Goal: Information Seeking & Learning: Check status

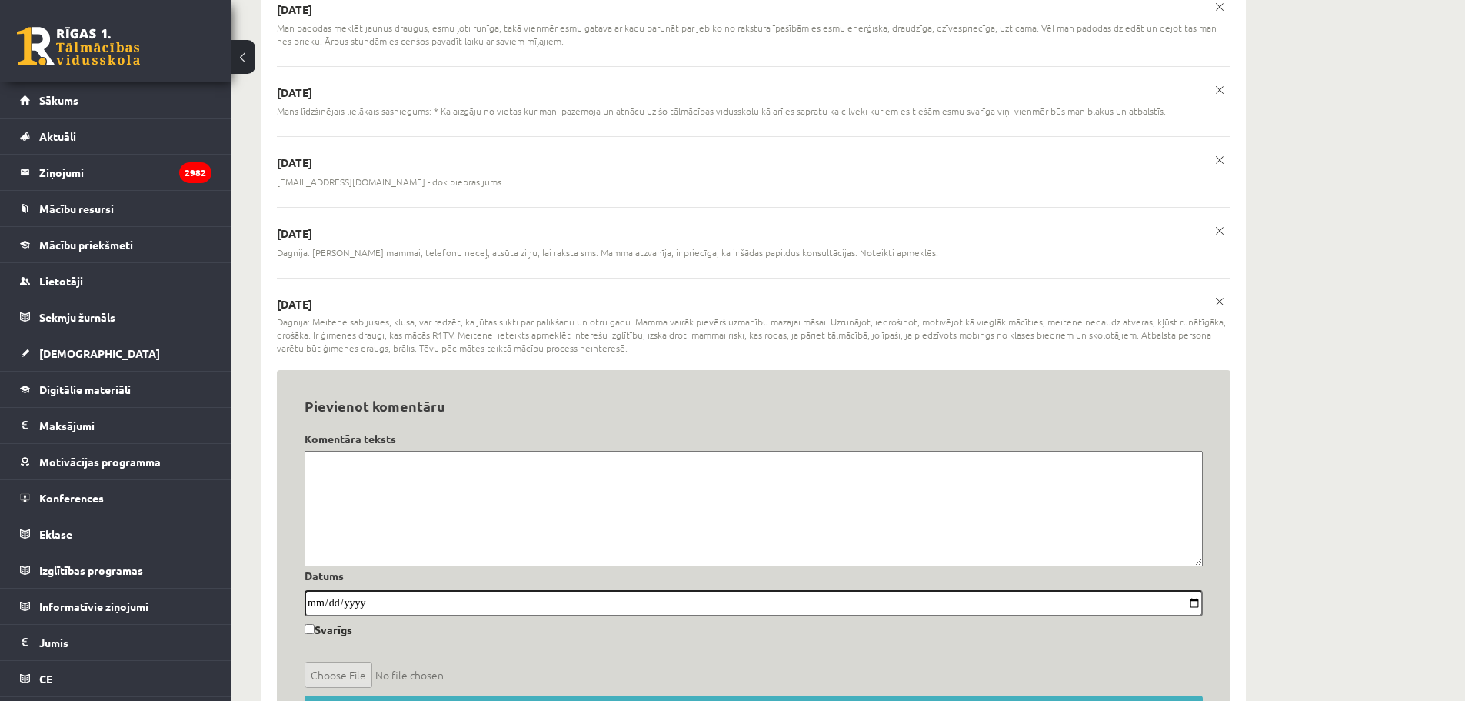
click at [551, 475] on textarea at bounding box center [754, 508] width 898 height 115
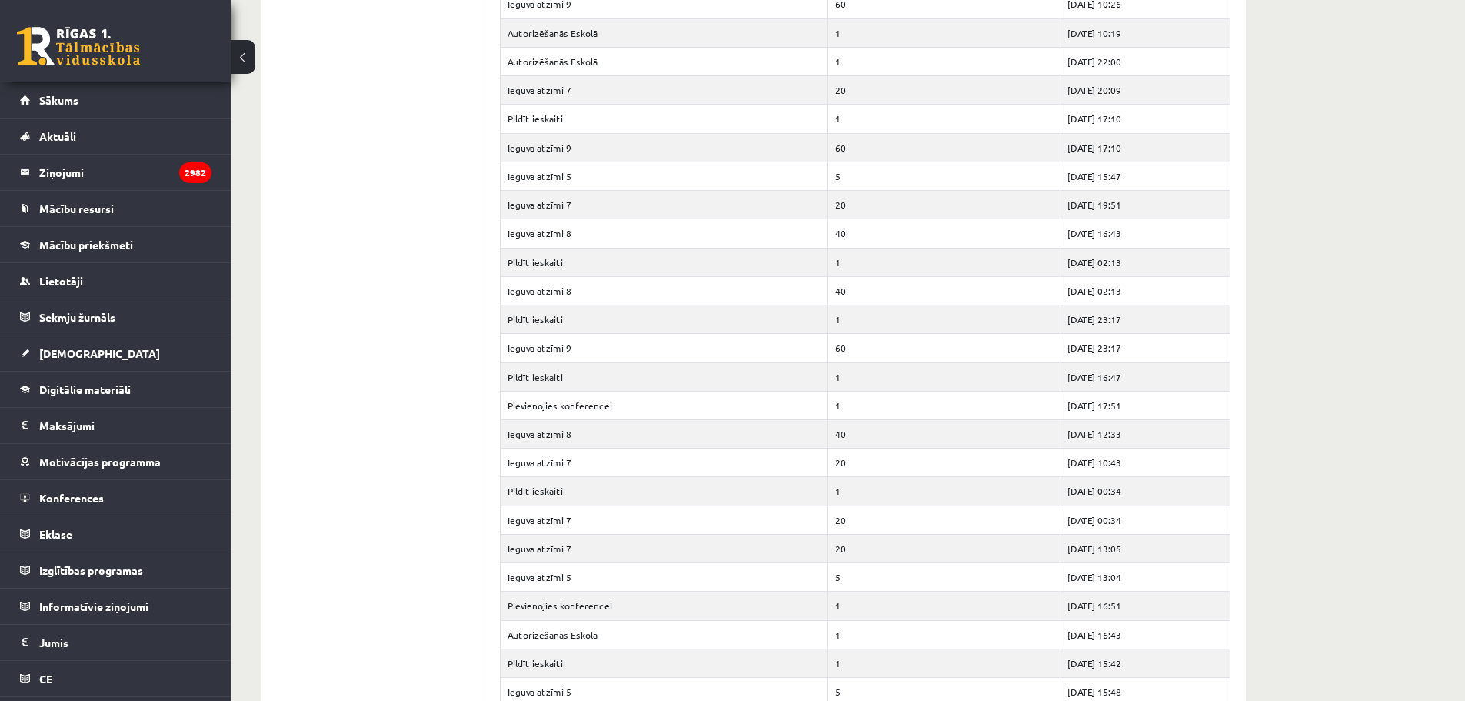
scroll to position [1385, 0]
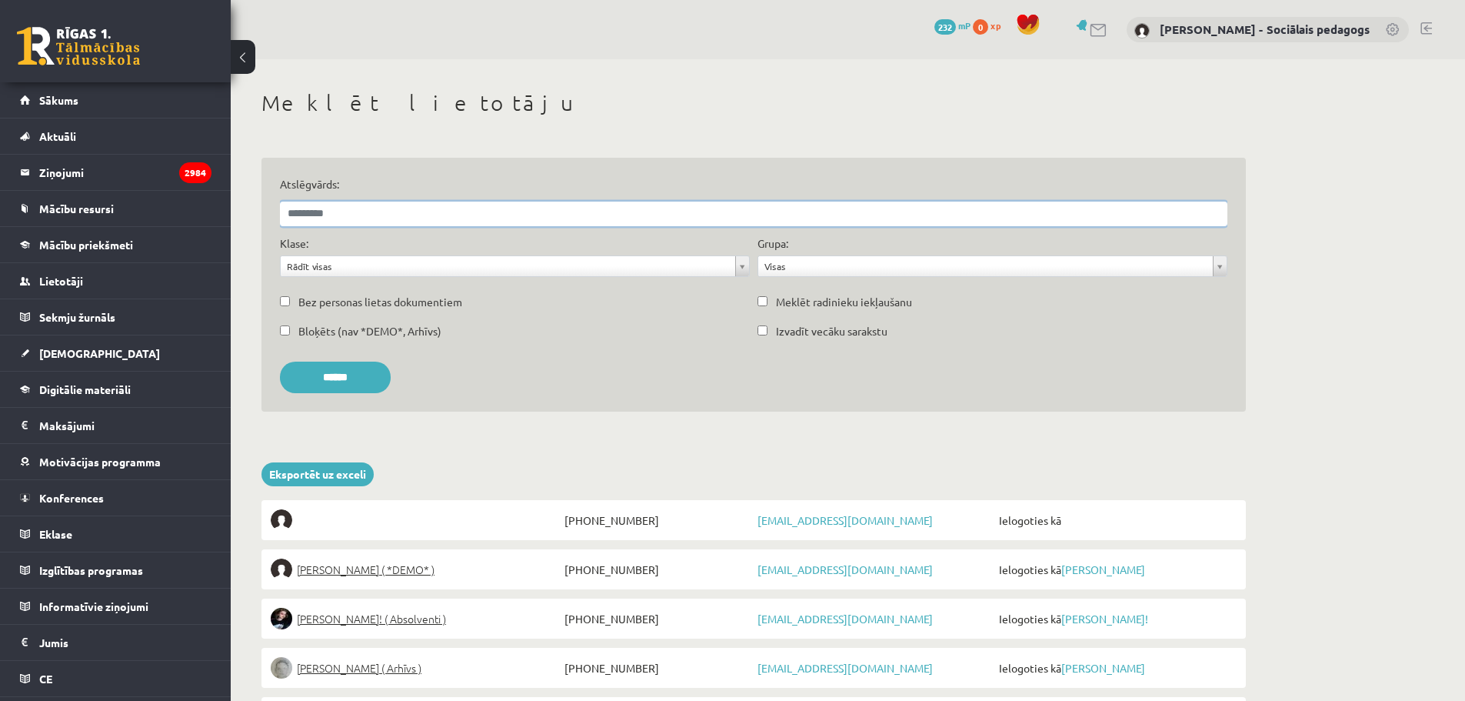
click at [541, 212] on input "Atslēgvārds:" at bounding box center [754, 214] width 948 height 25
type input "**********"
click at [377, 368] on input "******" at bounding box center [335, 378] width 111 height 32
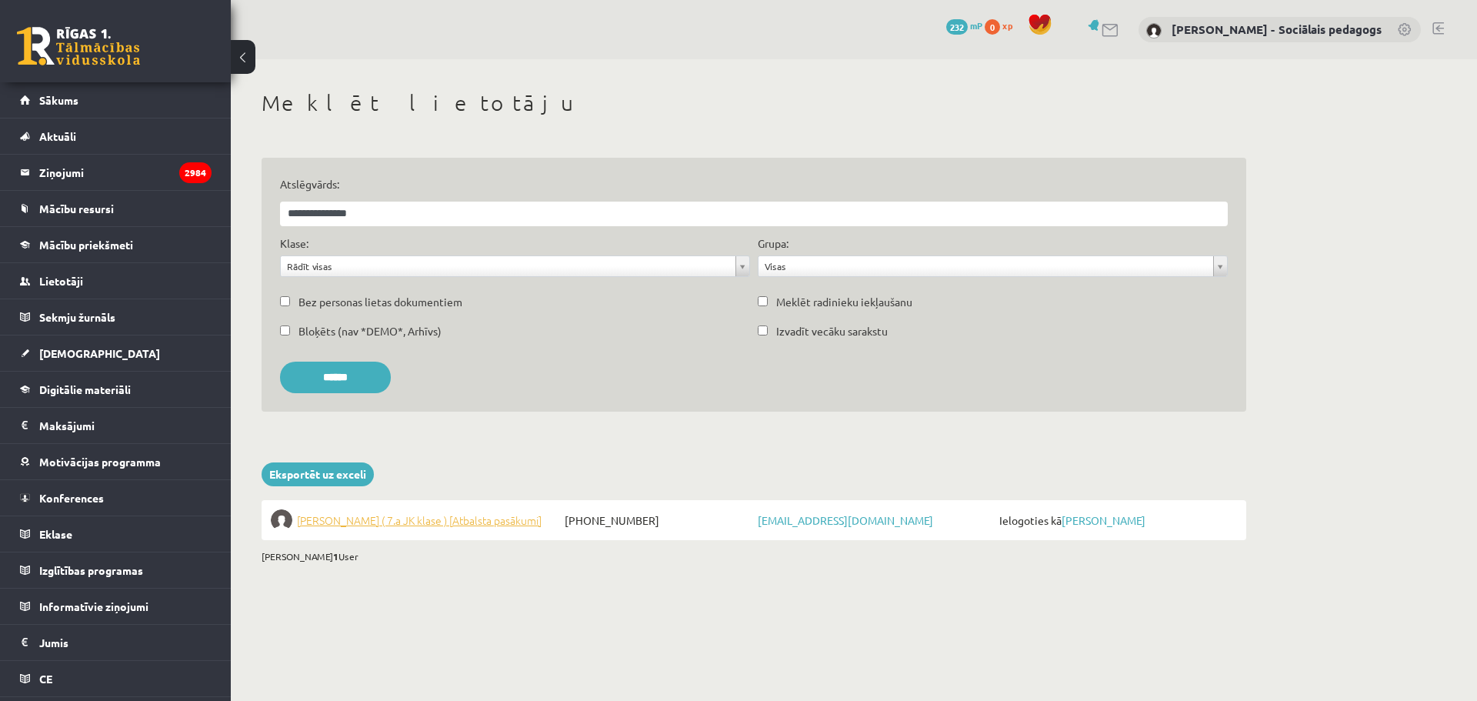
click at [406, 517] on span "Nika Karamiševa ( 7.a JK klase ) [Atbalsta pasākumi]" at bounding box center [419, 520] width 245 height 22
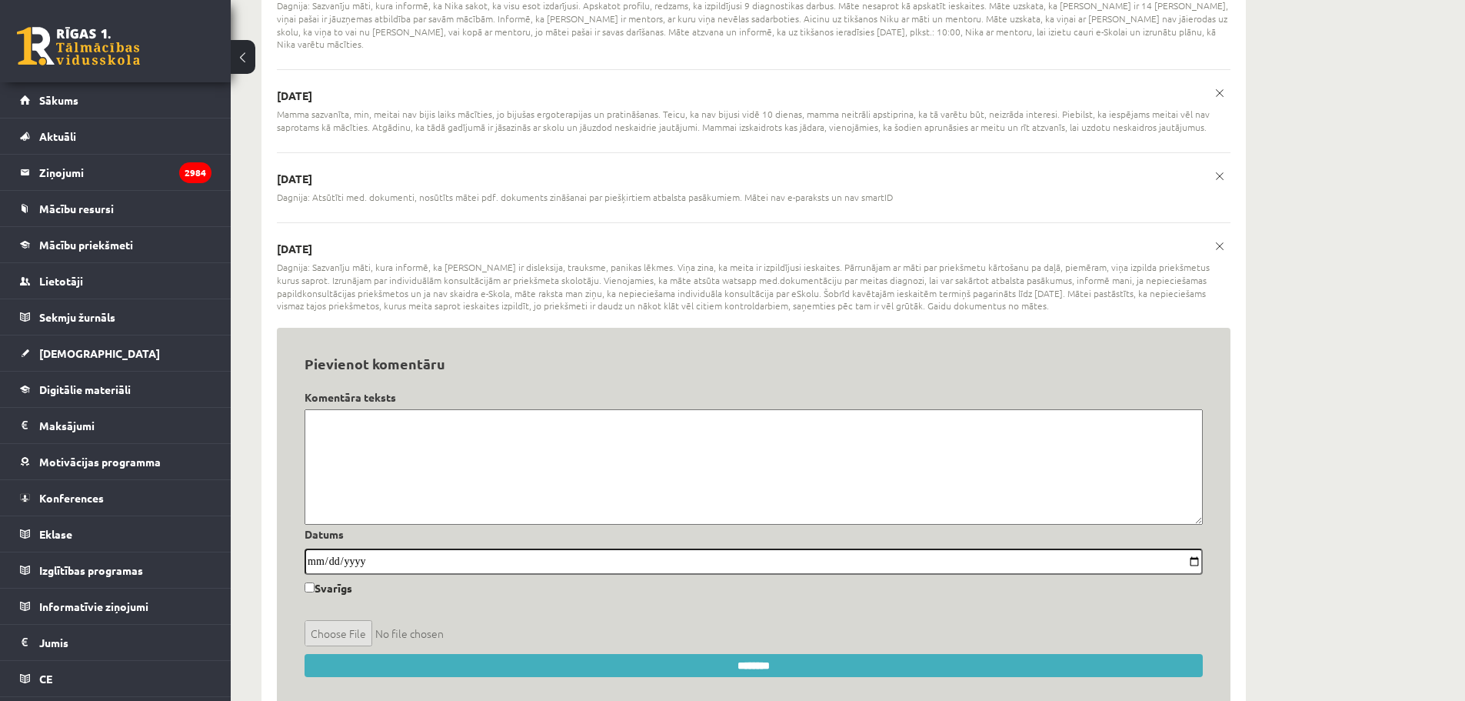
scroll to position [1942, 0]
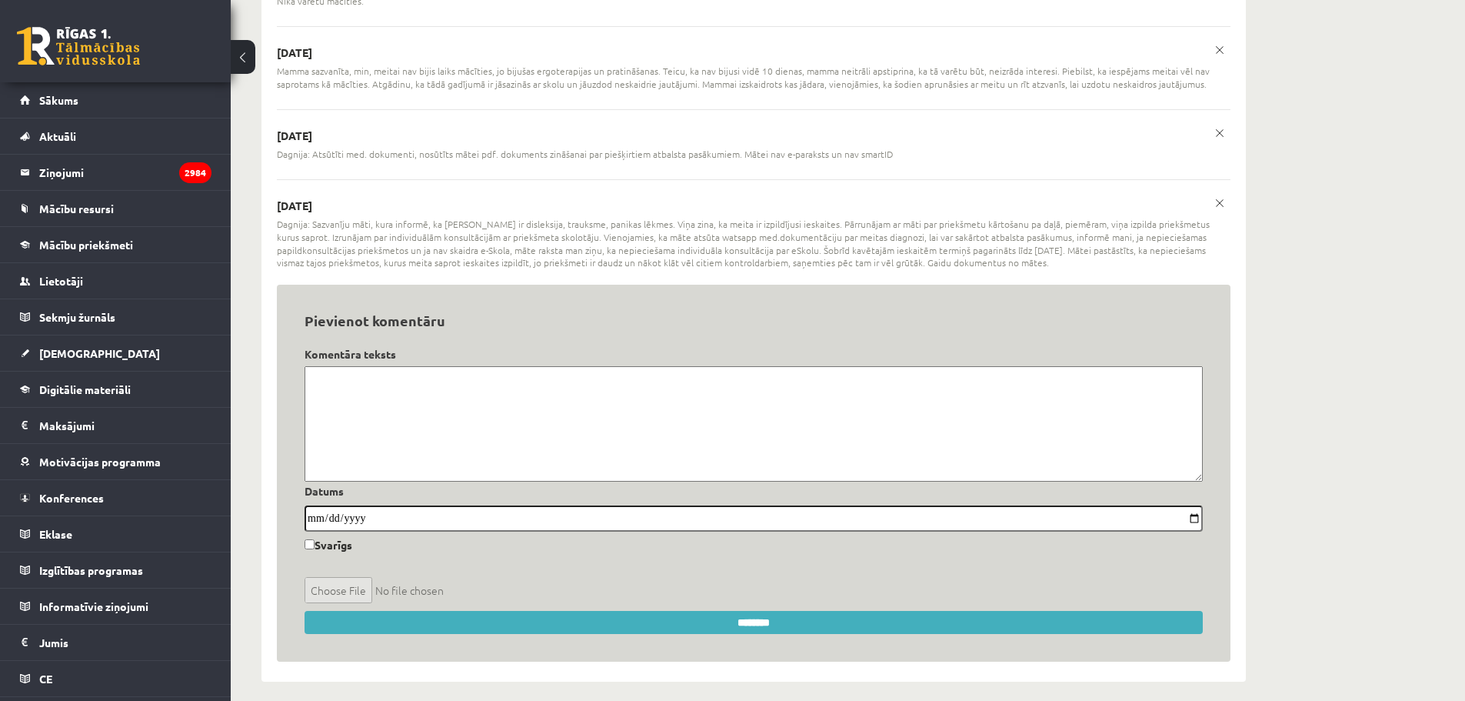
click at [546, 413] on textarea at bounding box center [754, 423] width 898 height 115
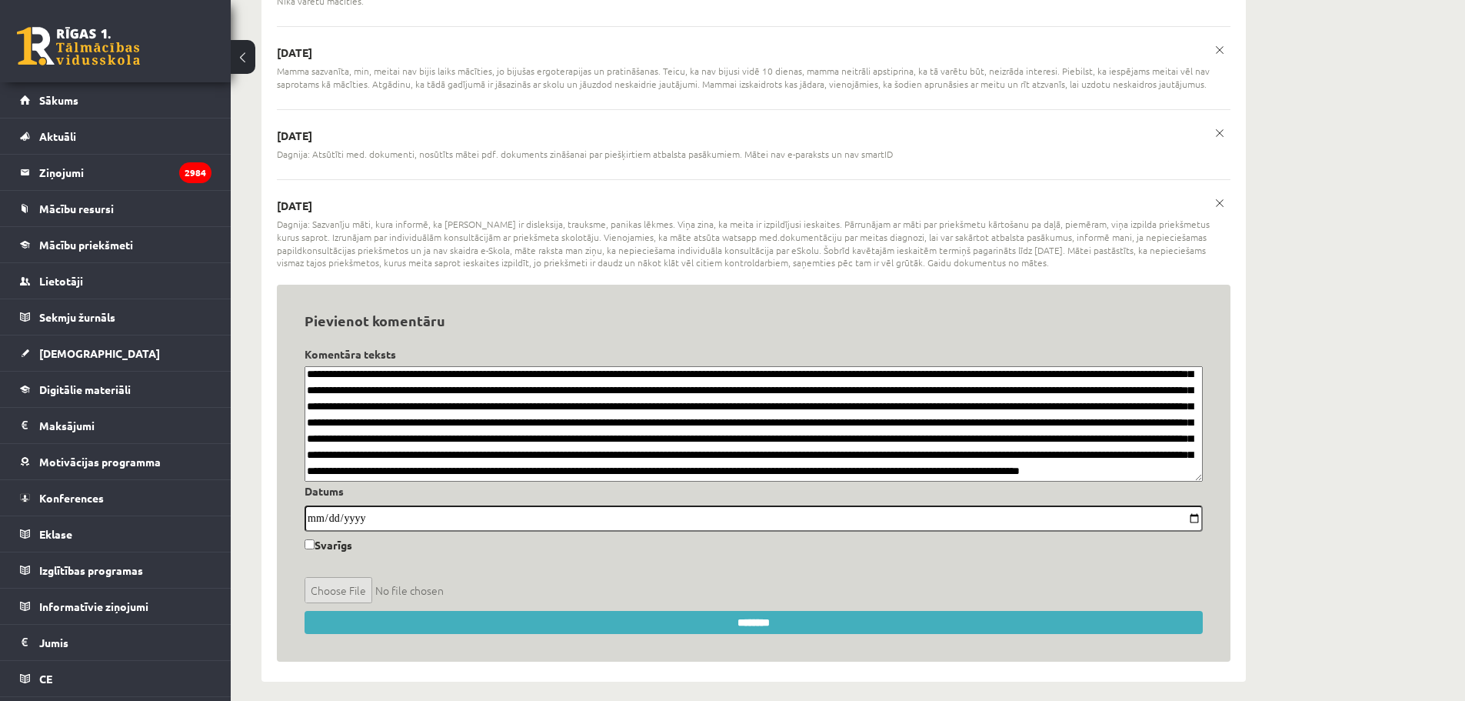
scroll to position [79, 0]
click at [474, 462] on textarea at bounding box center [754, 423] width 898 height 115
click at [628, 459] on textarea at bounding box center [754, 423] width 898 height 115
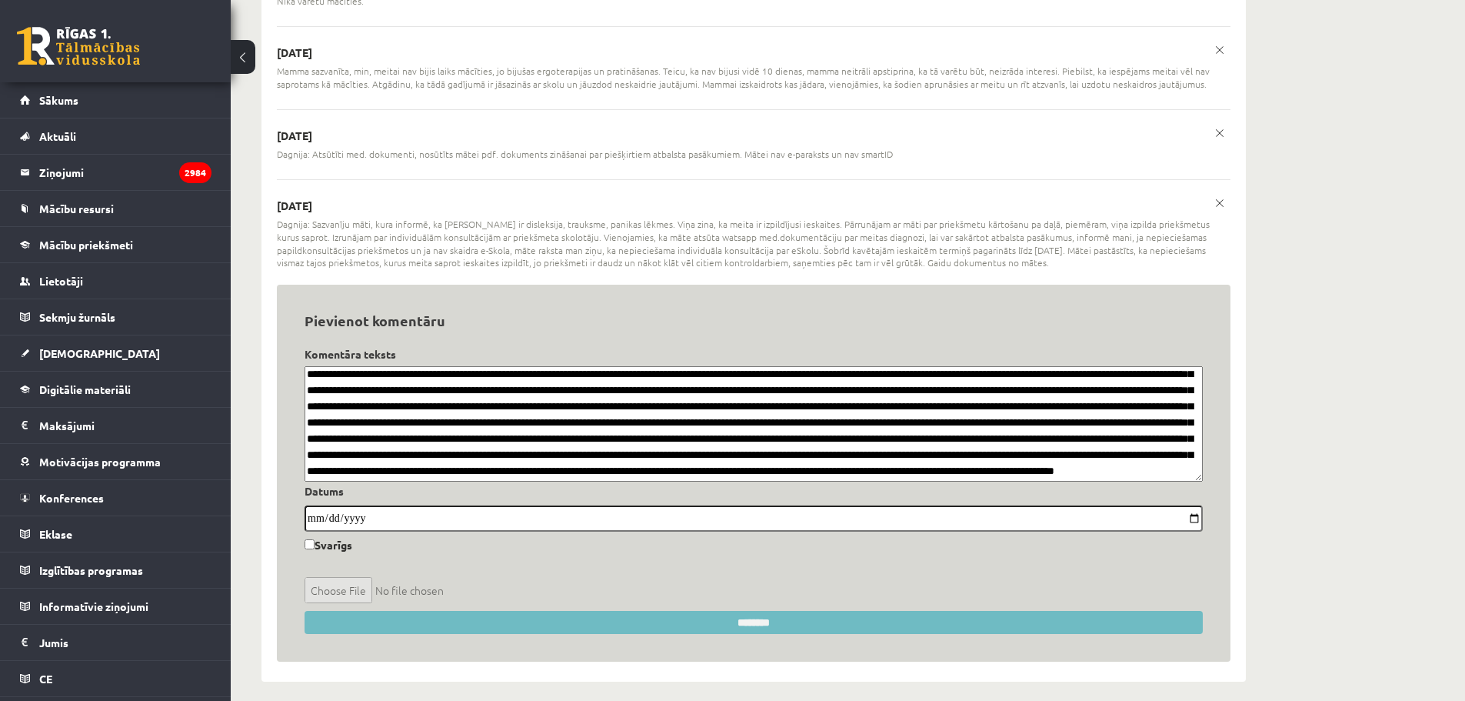
type textarea "**********"
click at [717, 611] on input "********" at bounding box center [754, 622] width 898 height 23
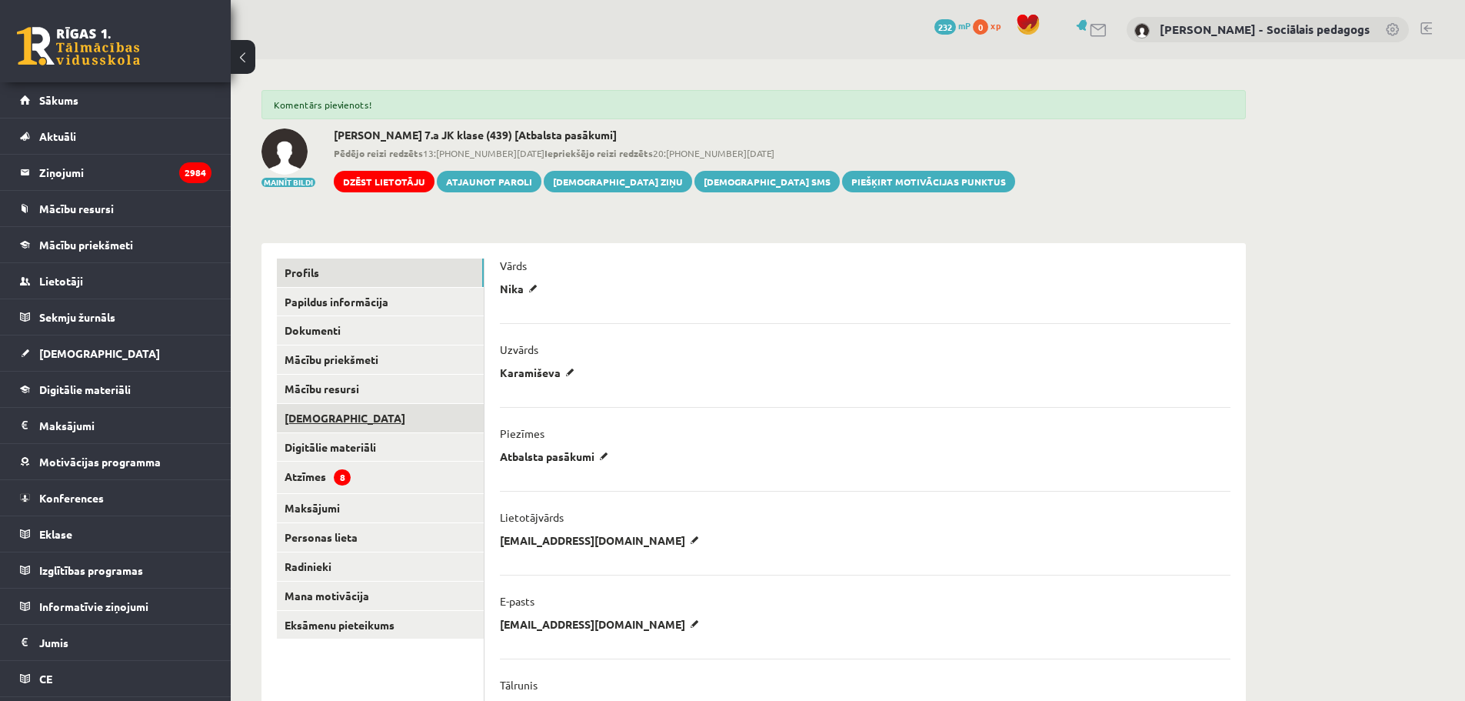
click at [308, 414] on link "[DEMOGRAPHIC_DATA]" at bounding box center [380, 418] width 207 height 28
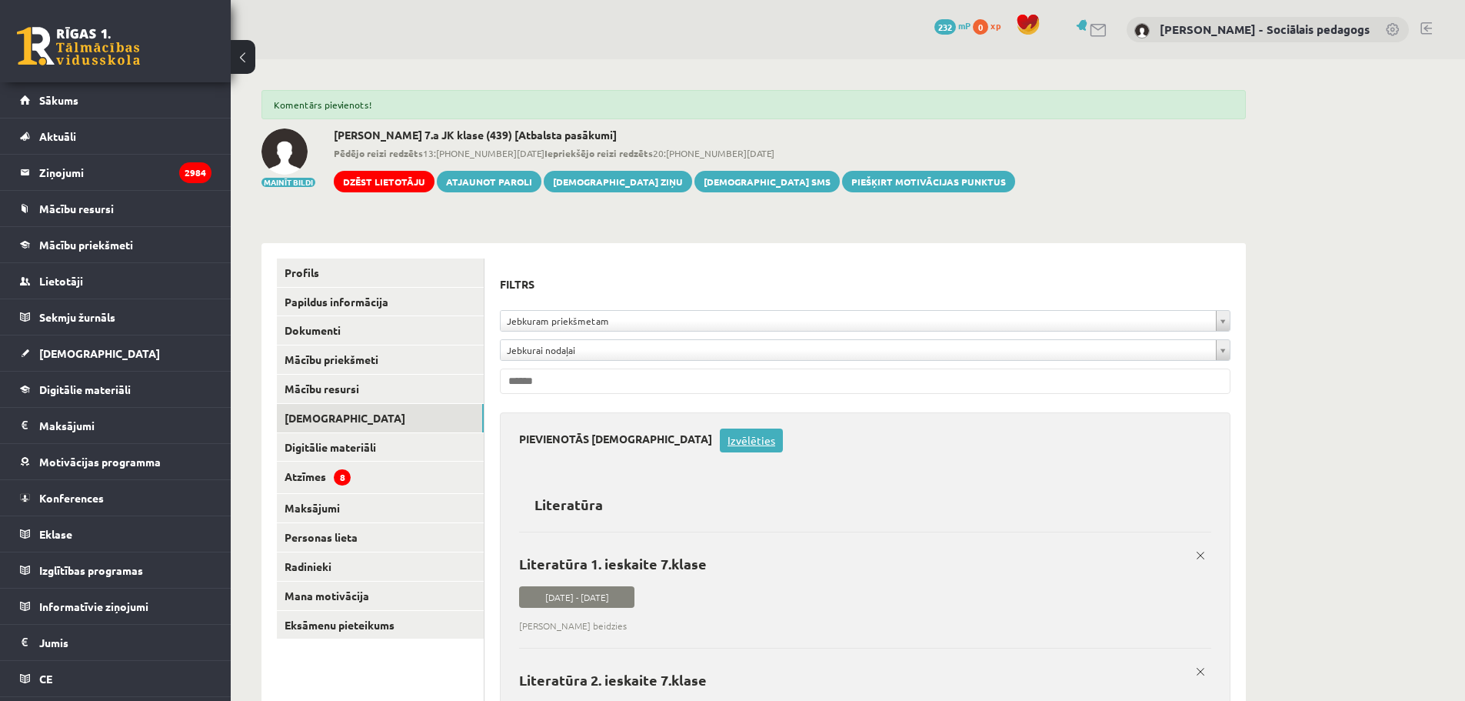
click at [720, 445] on link "Izvēlēties" at bounding box center [751, 440] width 63 height 24
click at [918, 439] on link "Labot datumu" at bounding box center [959, 440] width 83 height 24
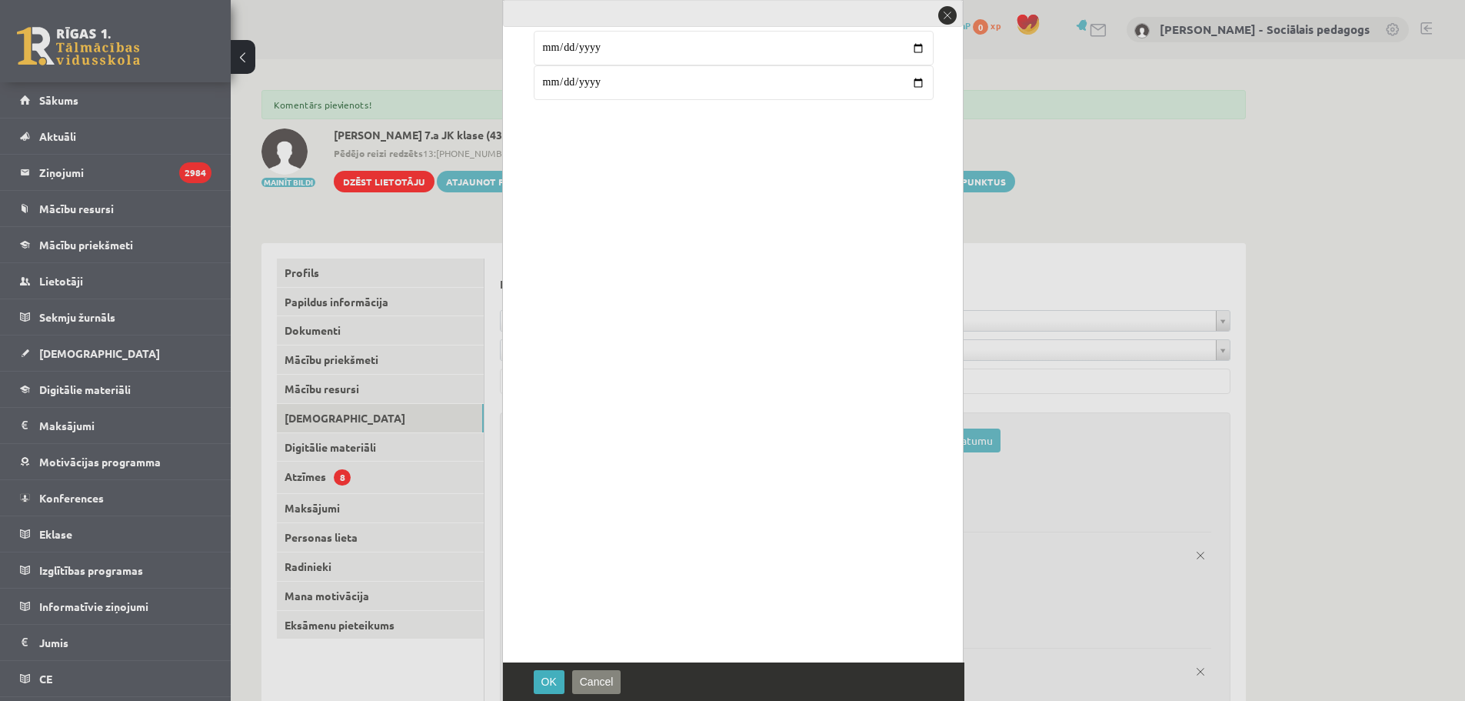
click at [568, 81] on input "**********" at bounding box center [734, 82] width 400 height 35
type input "**********"
click at [552, 689] on button "OK" at bounding box center [549, 682] width 31 height 24
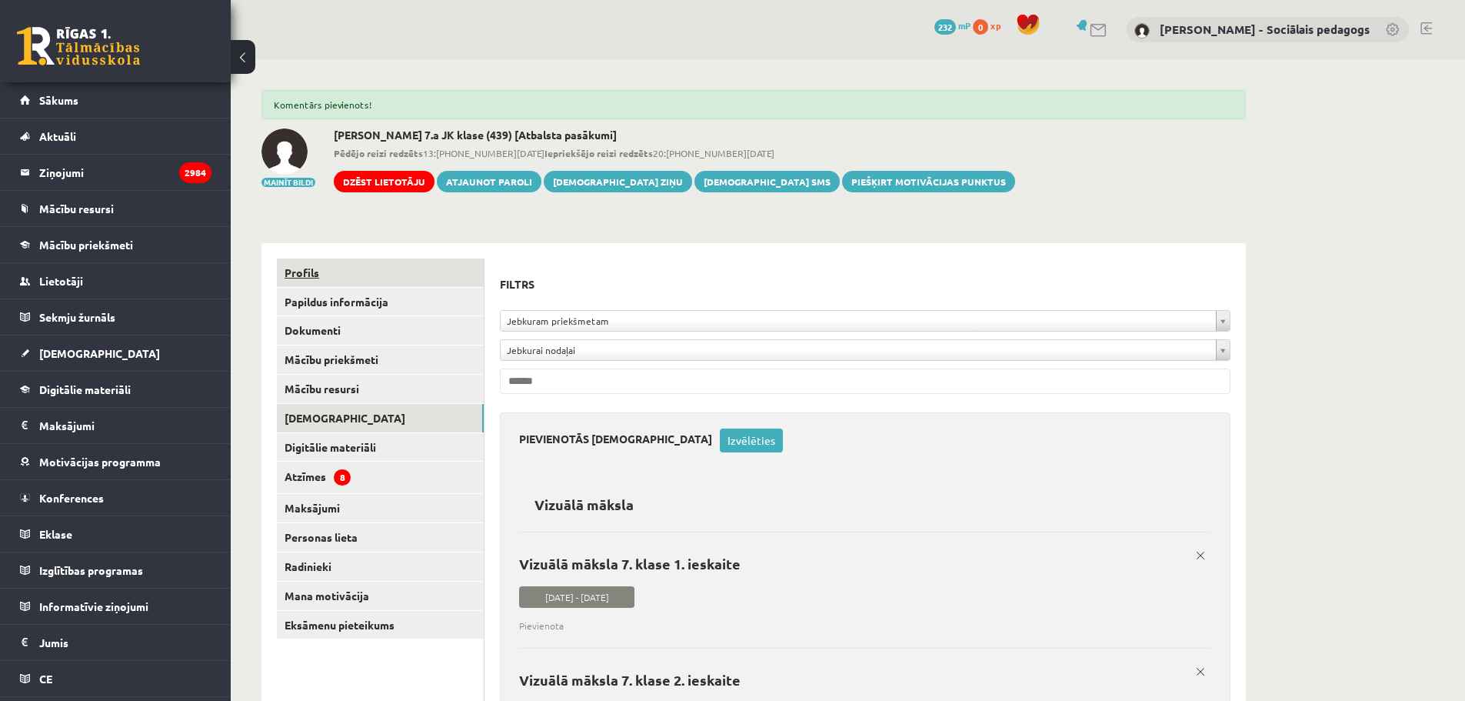
click at [304, 268] on link "Profils" at bounding box center [380, 272] width 207 height 28
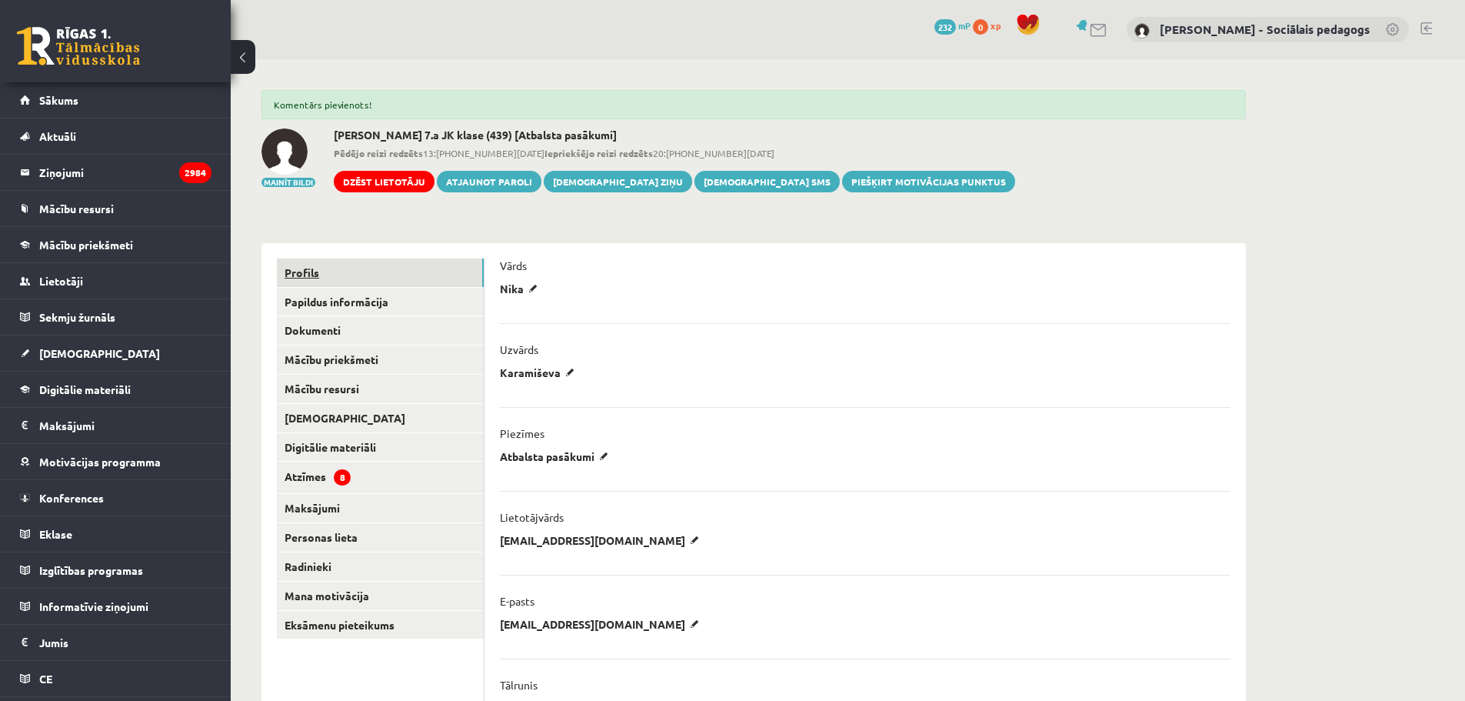
click at [302, 274] on link "Profils" at bounding box center [380, 272] width 207 height 28
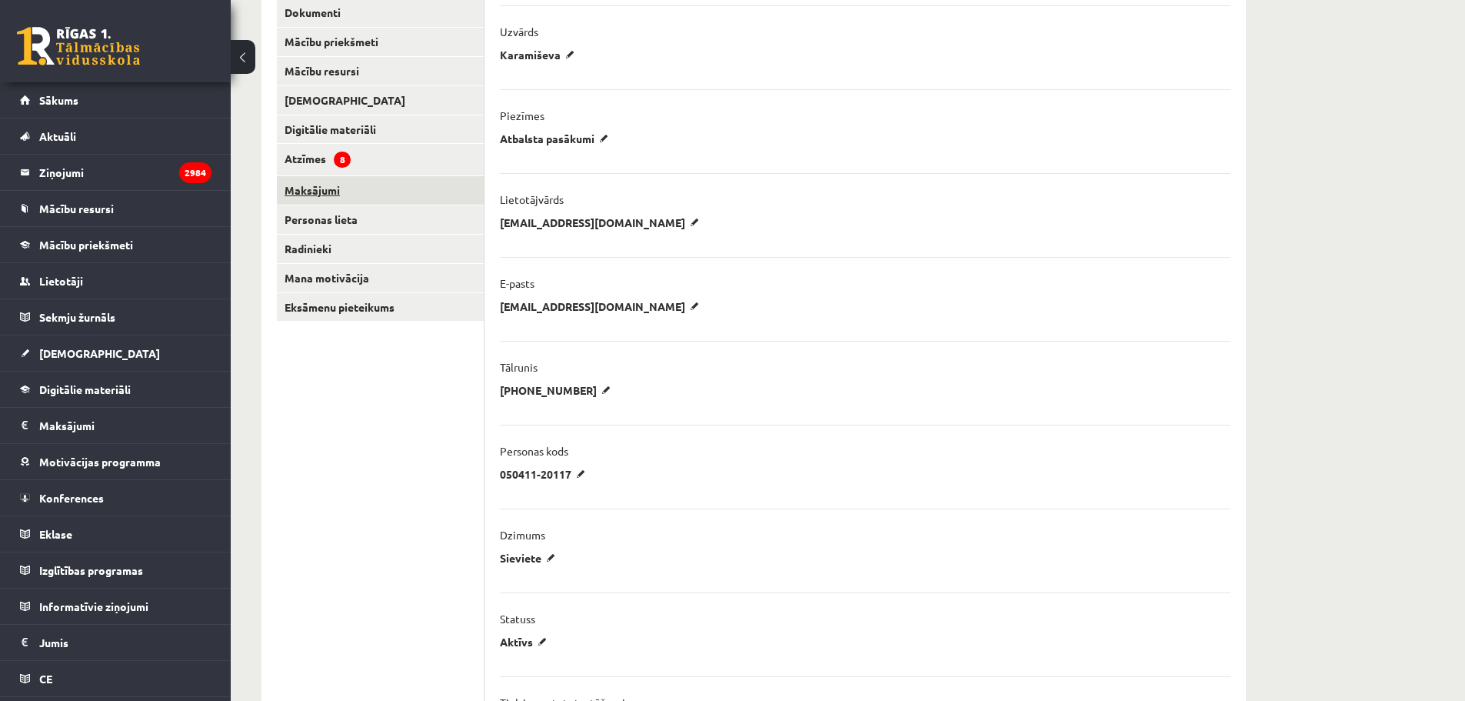
scroll to position [154, 0]
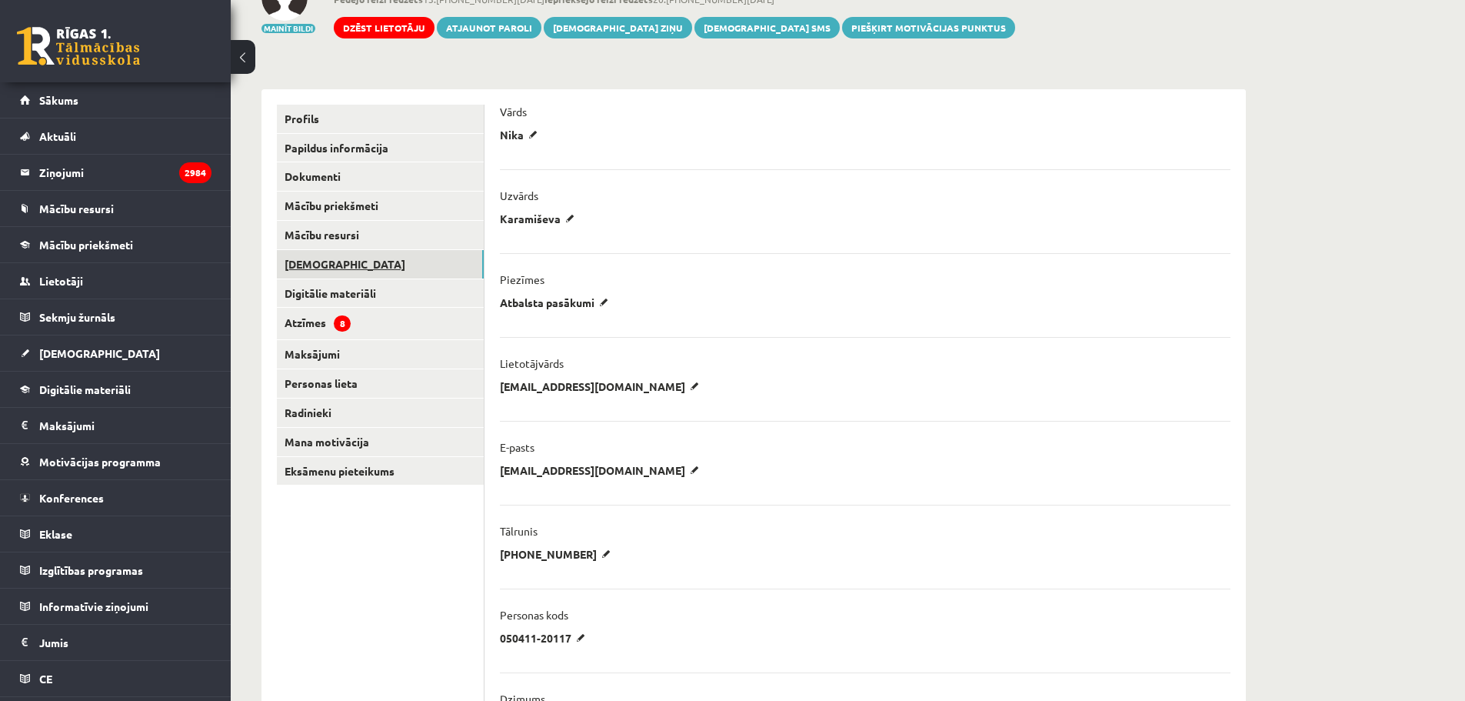
click at [327, 264] on link "[DEMOGRAPHIC_DATA]" at bounding box center [380, 264] width 207 height 28
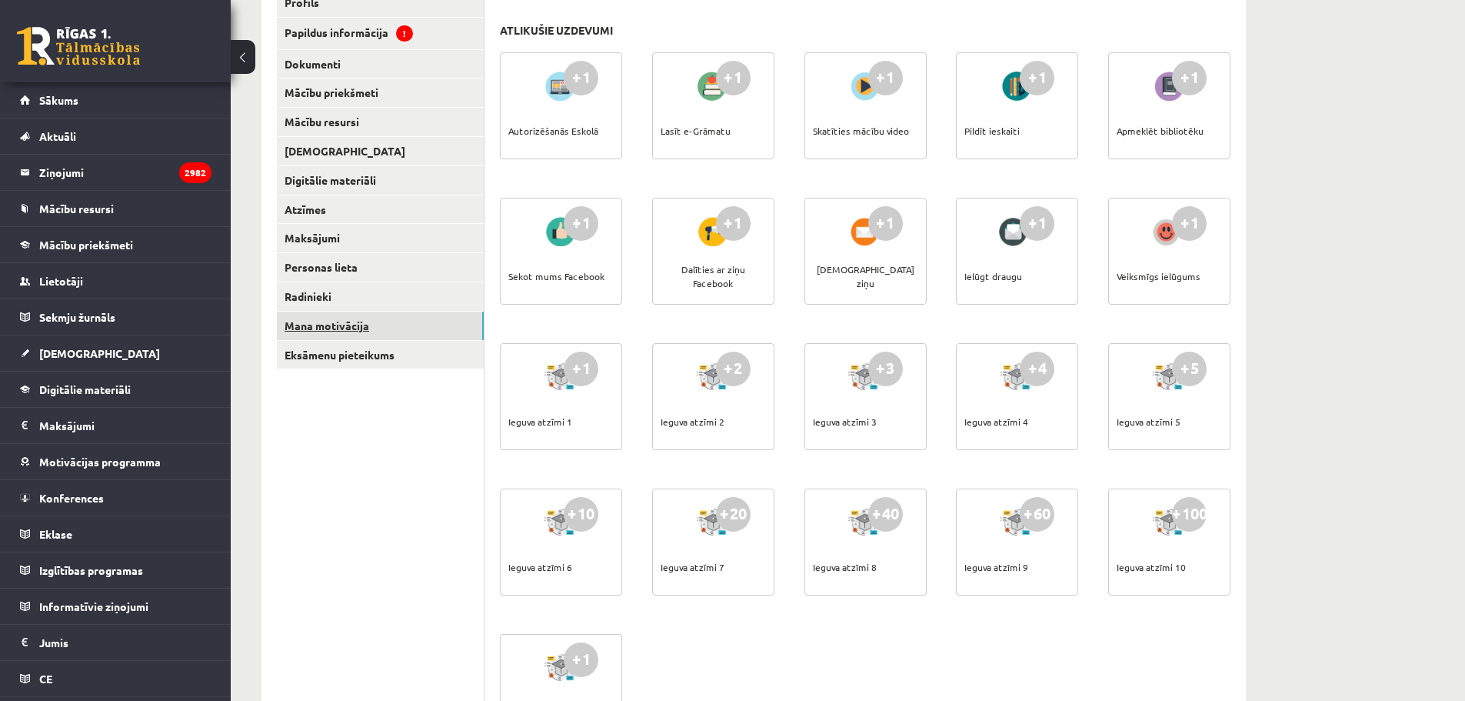
scroll to position [231, 0]
click at [318, 292] on link "Radinieki" at bounding box center [380, 297] width 207 height 28
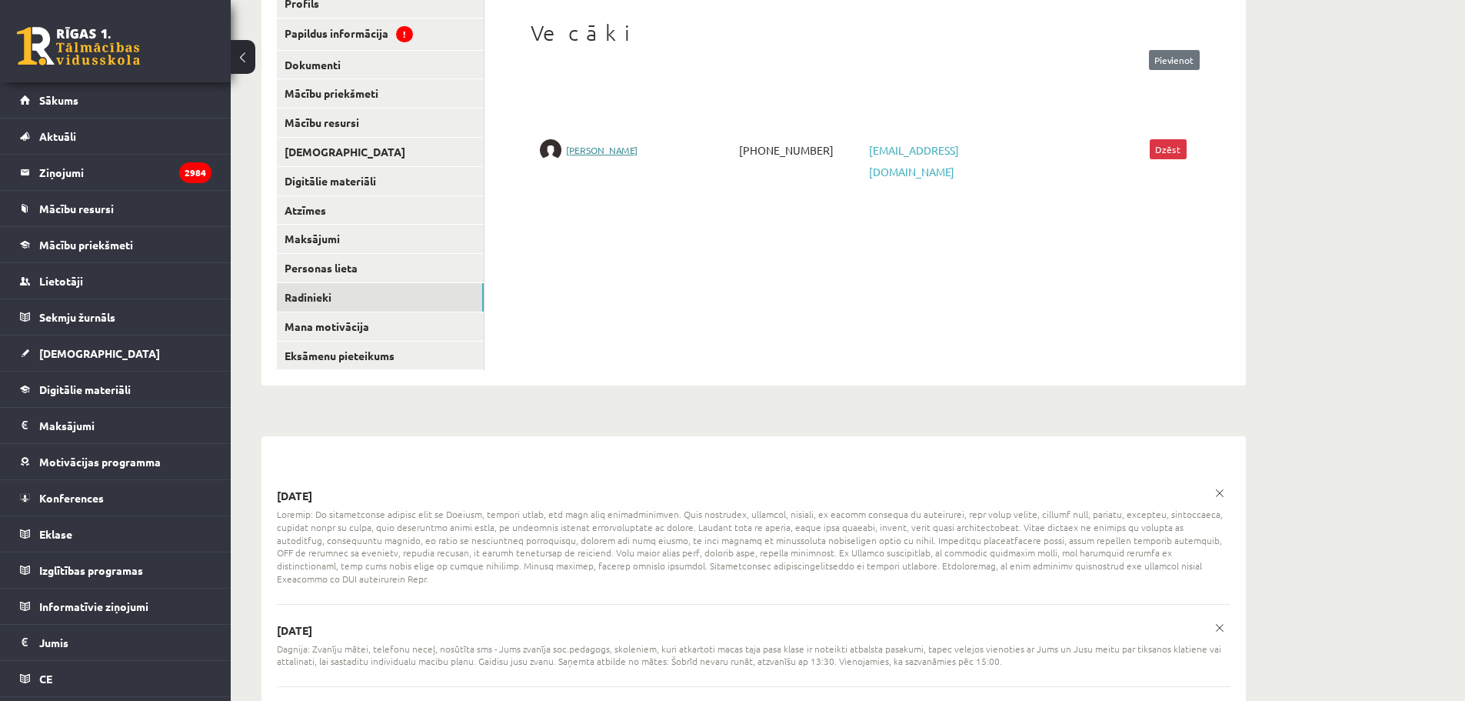
click at [620, 146] on link "Anita Jakušonoka" at bounding box center [602, 150] width 72 height 12
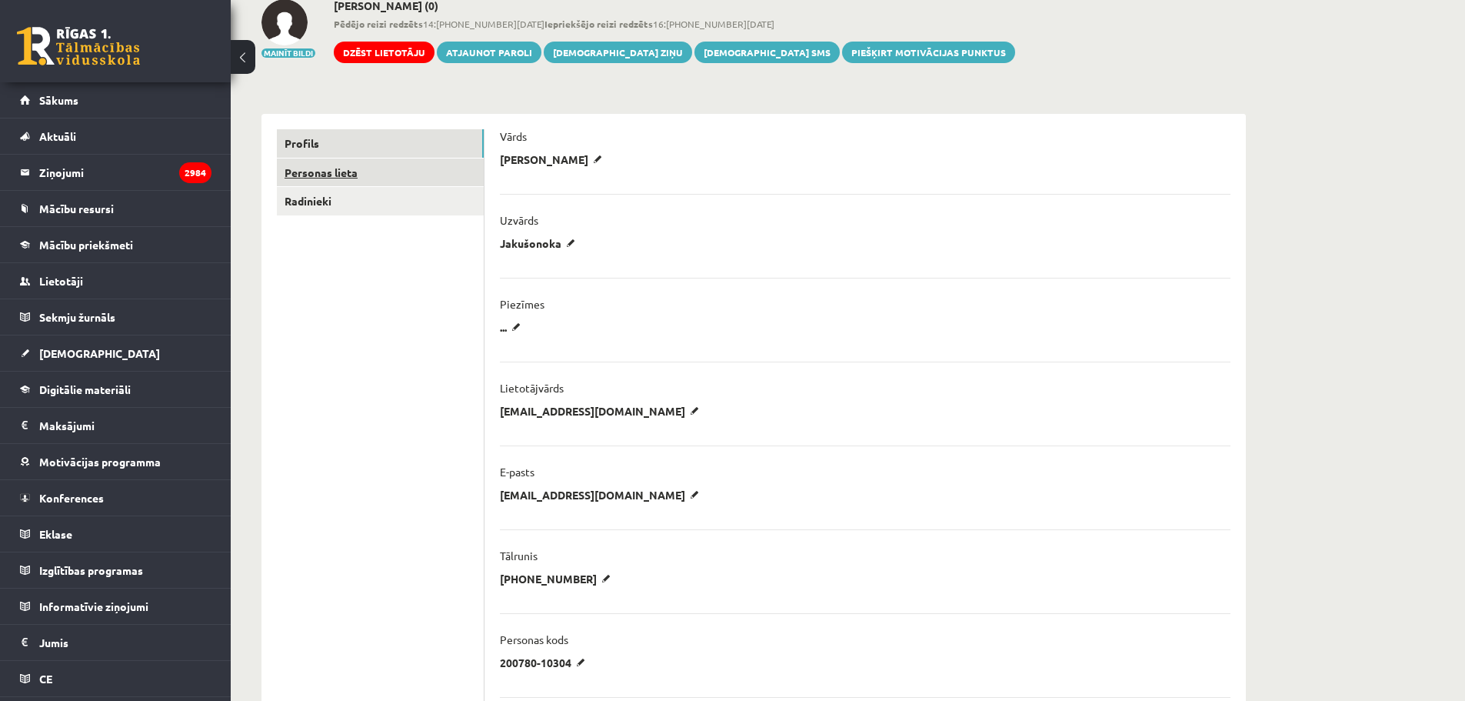
scroll to position [77, 0]
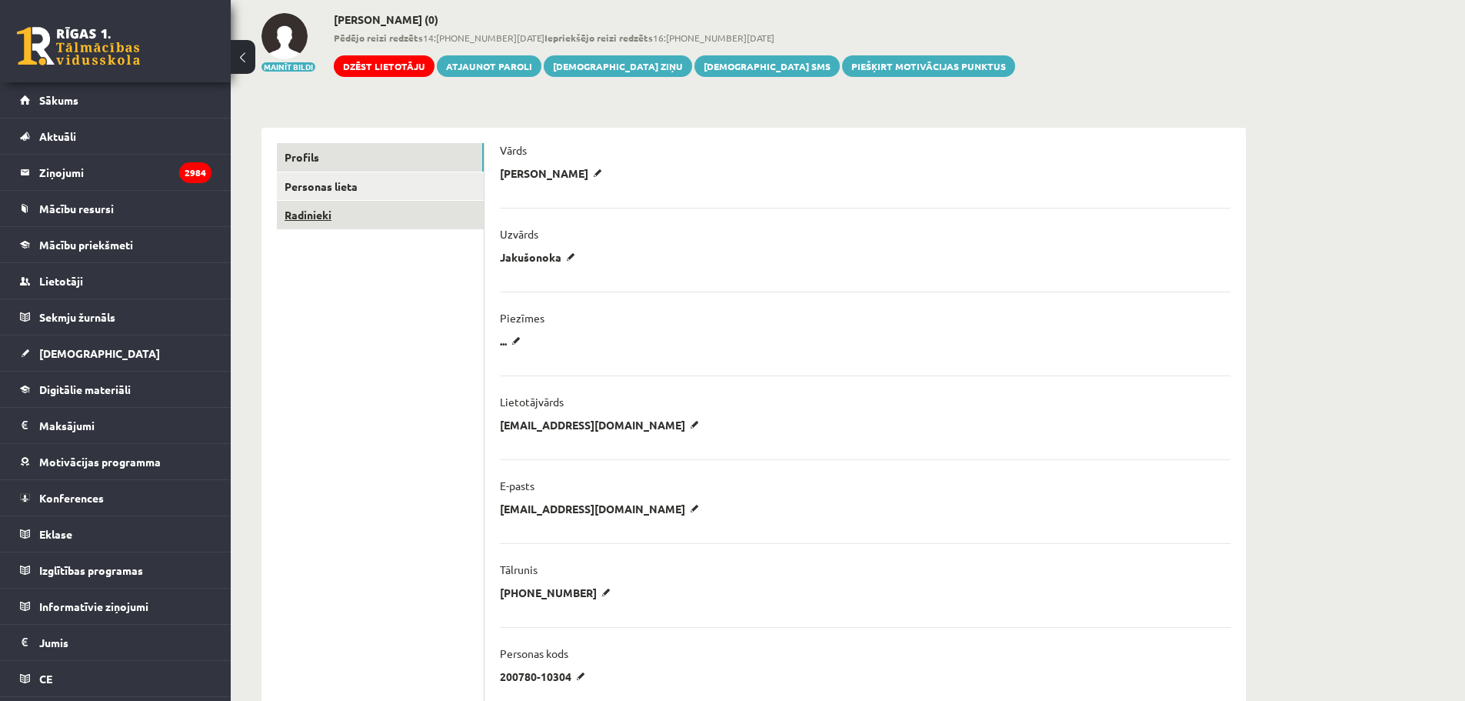
click at [303, 215] on link "Radinieki" at bounding box center [380, 215] width 207 height 28
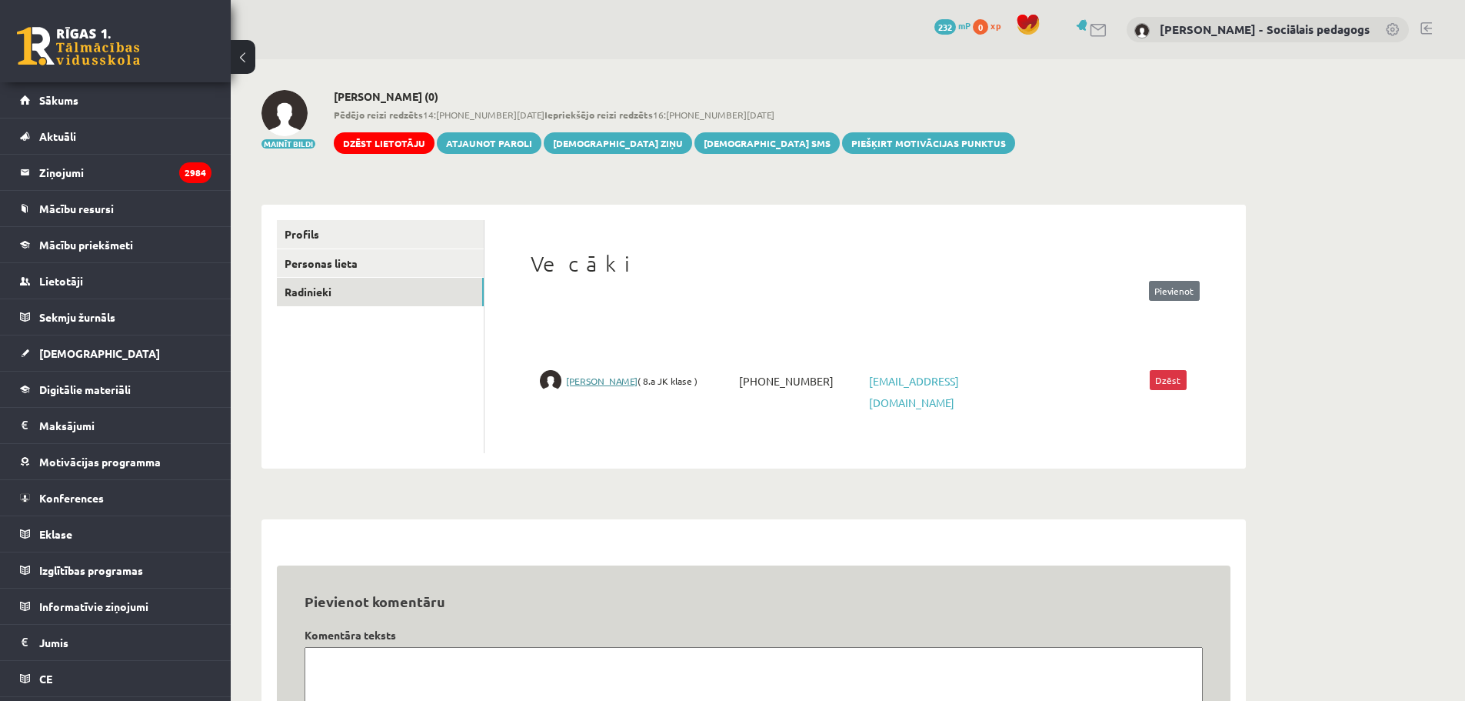
click at [594, 379] on link "[PERSON_NAME]" at bounding box center [602, 381] width 72 height 12
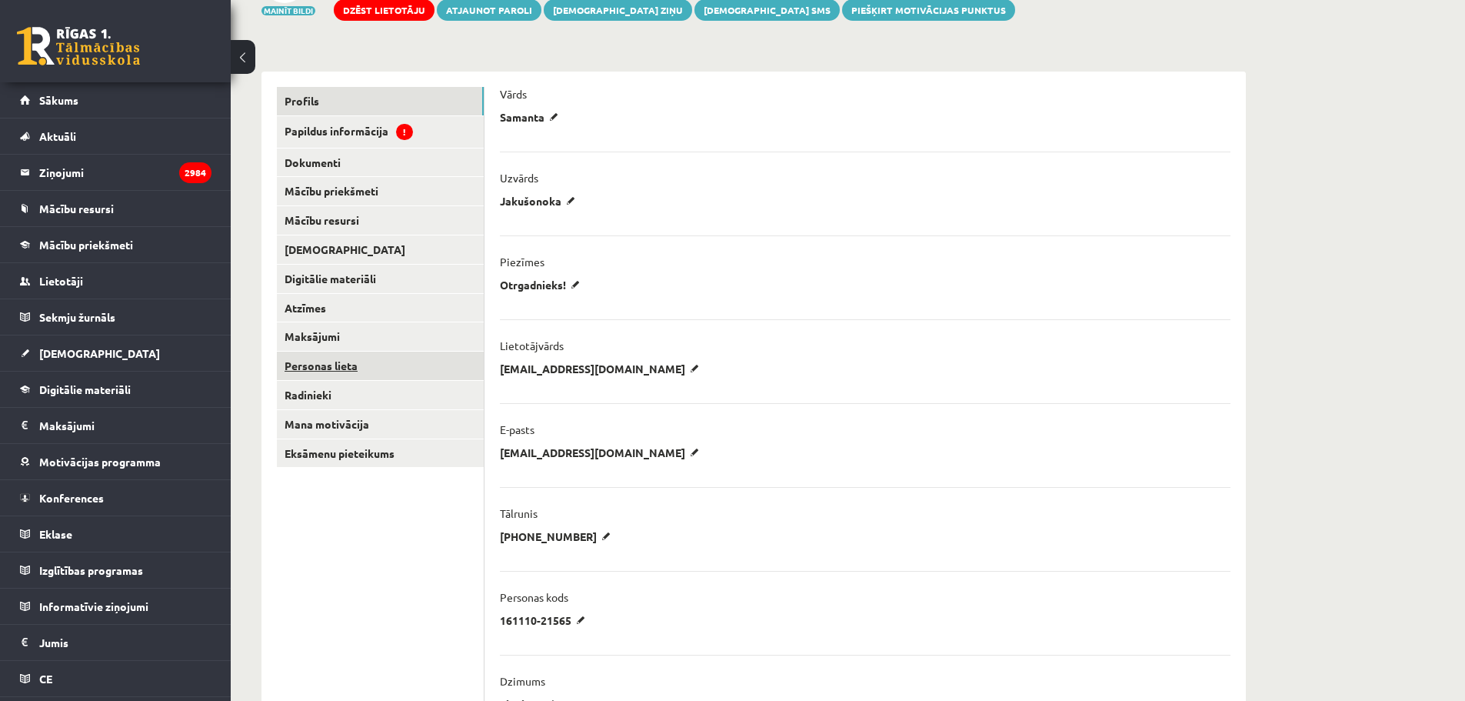
scroll to position [154, 0]
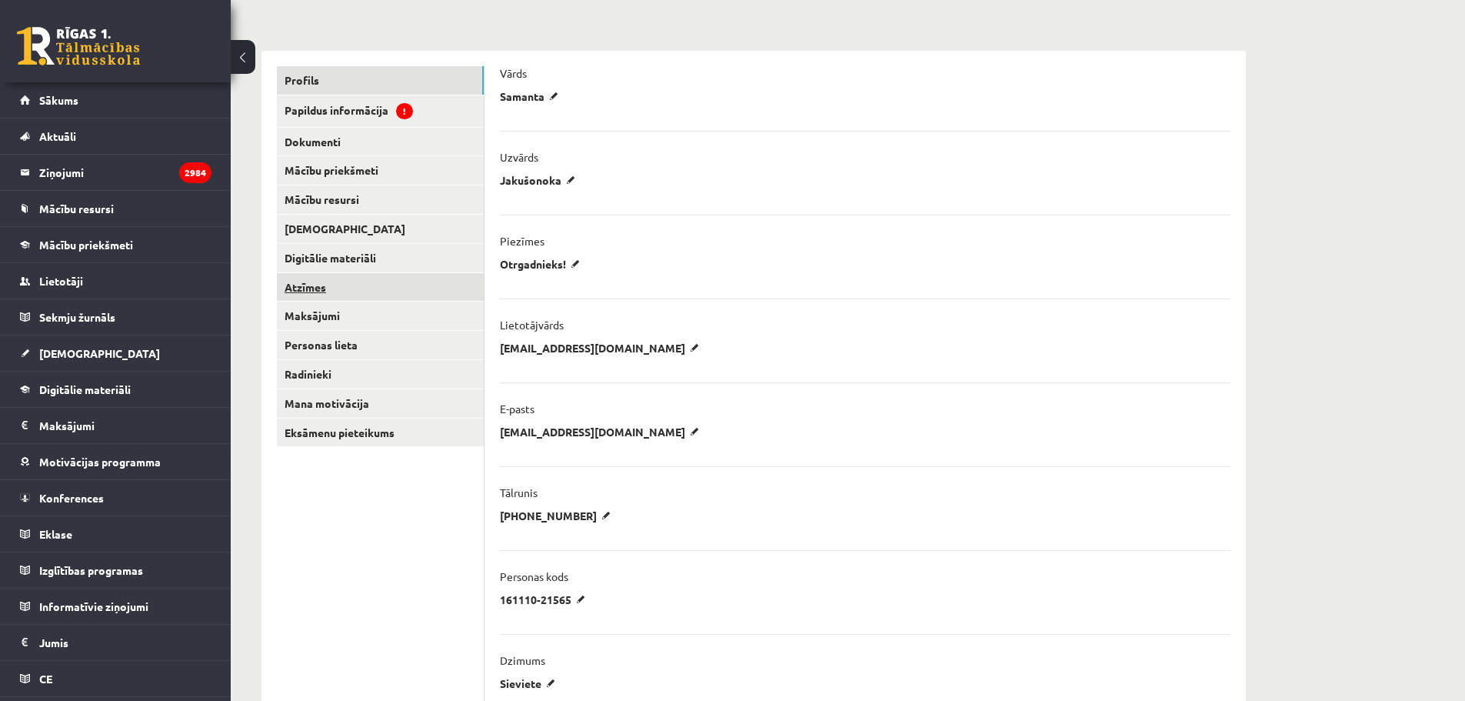
click at [315, 288] on link "Atzīmes" at bounding box center [380, 287] width 207 height 28
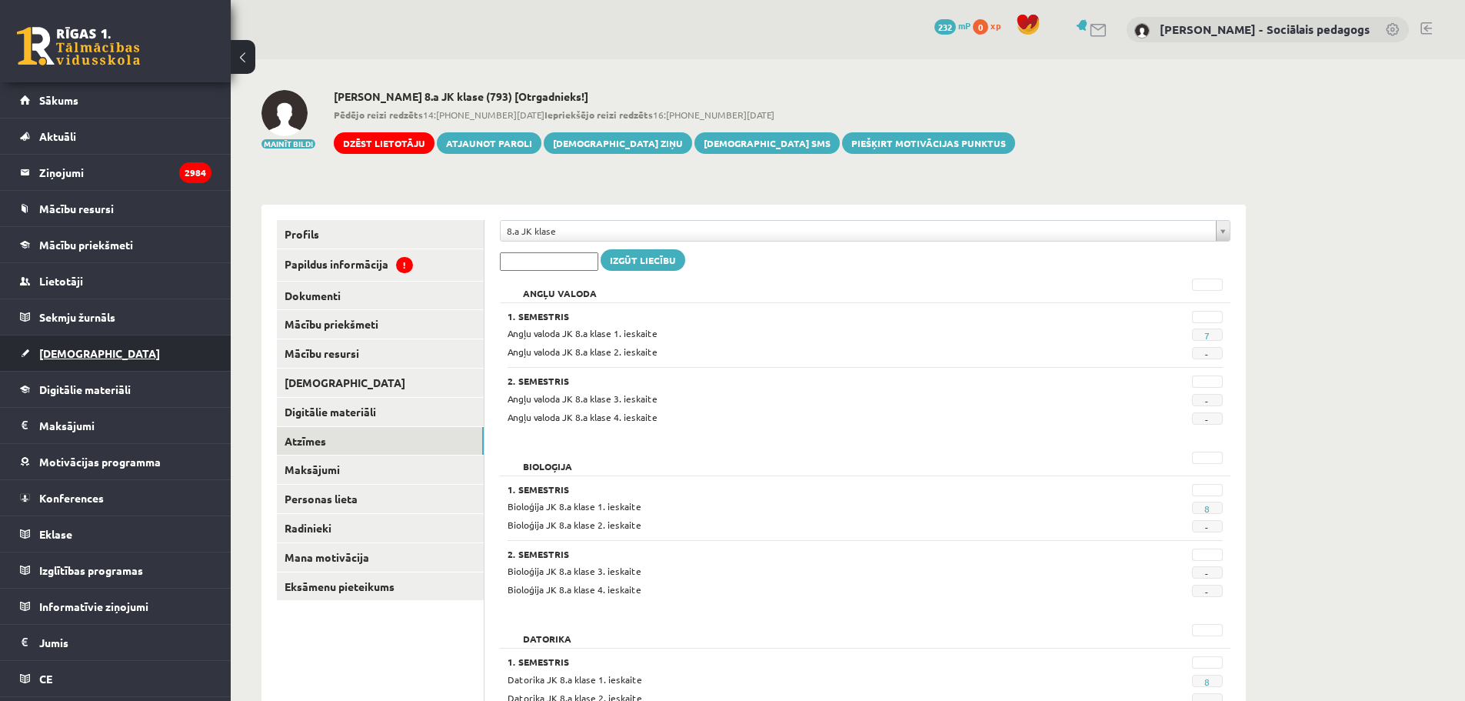
click at [64, 349] on span "[DEMOGRAPHIC_DATA]" at bounding box center [99, 353] width 121 height 14
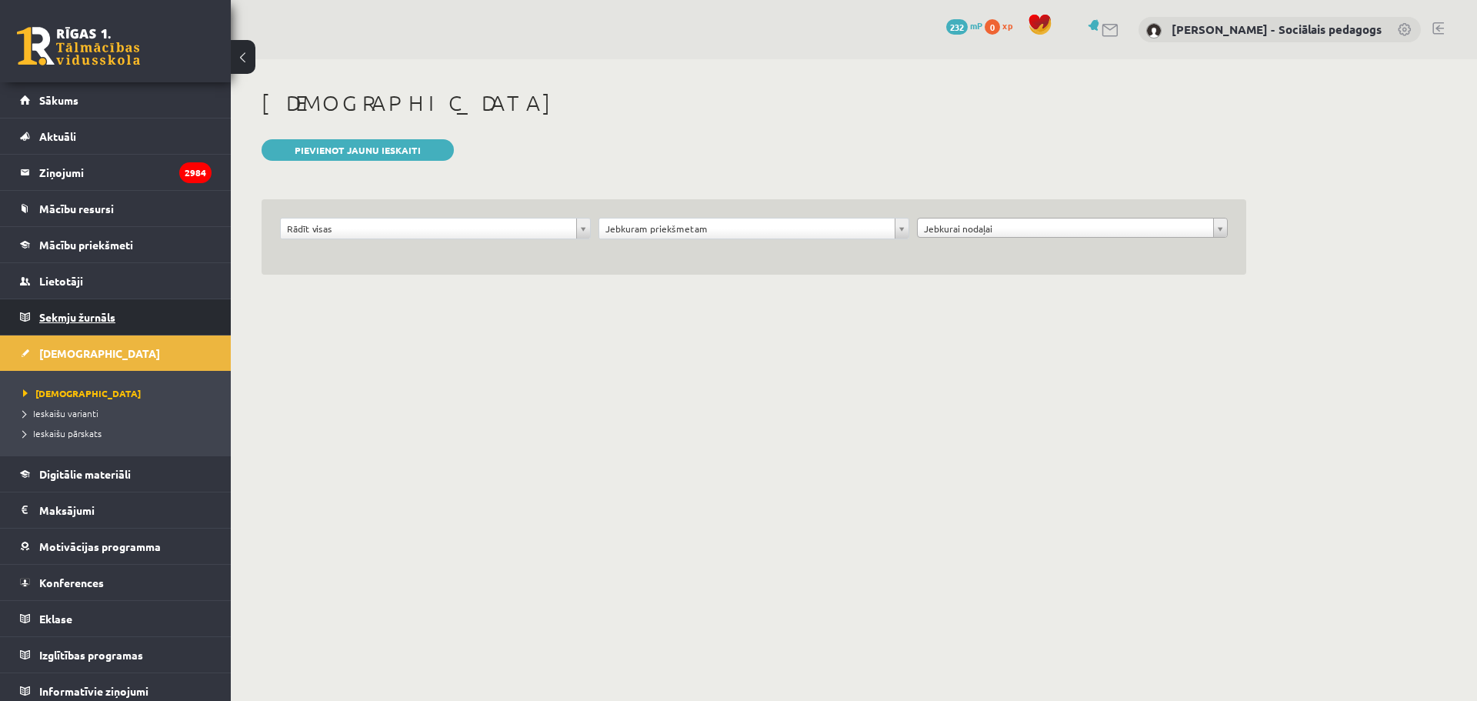
click at [71, 313] on span "Sekmju žurnāls" at bounding box center [77, 317] width 76 height 14
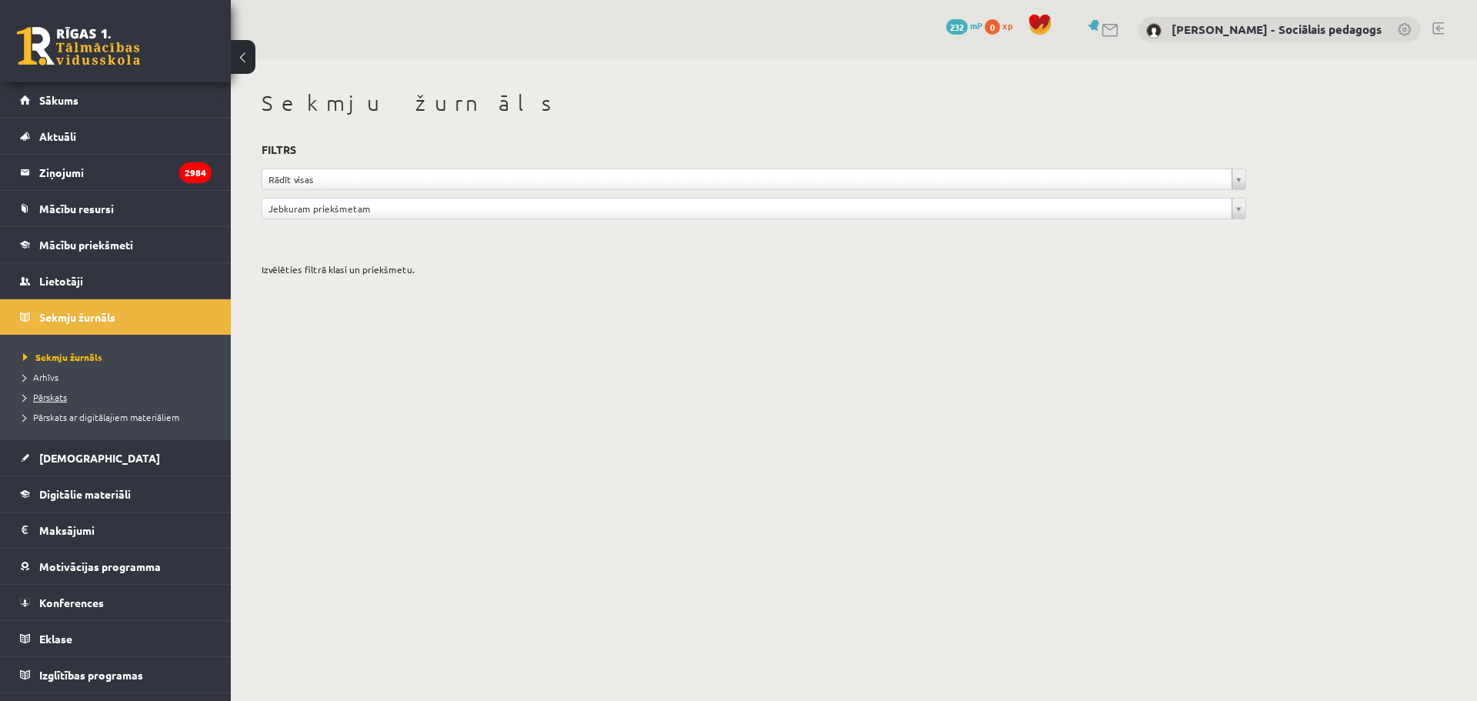
click at [58, 395] on span "Pārskats" at bounding box center [45, 397] width 44 height 12
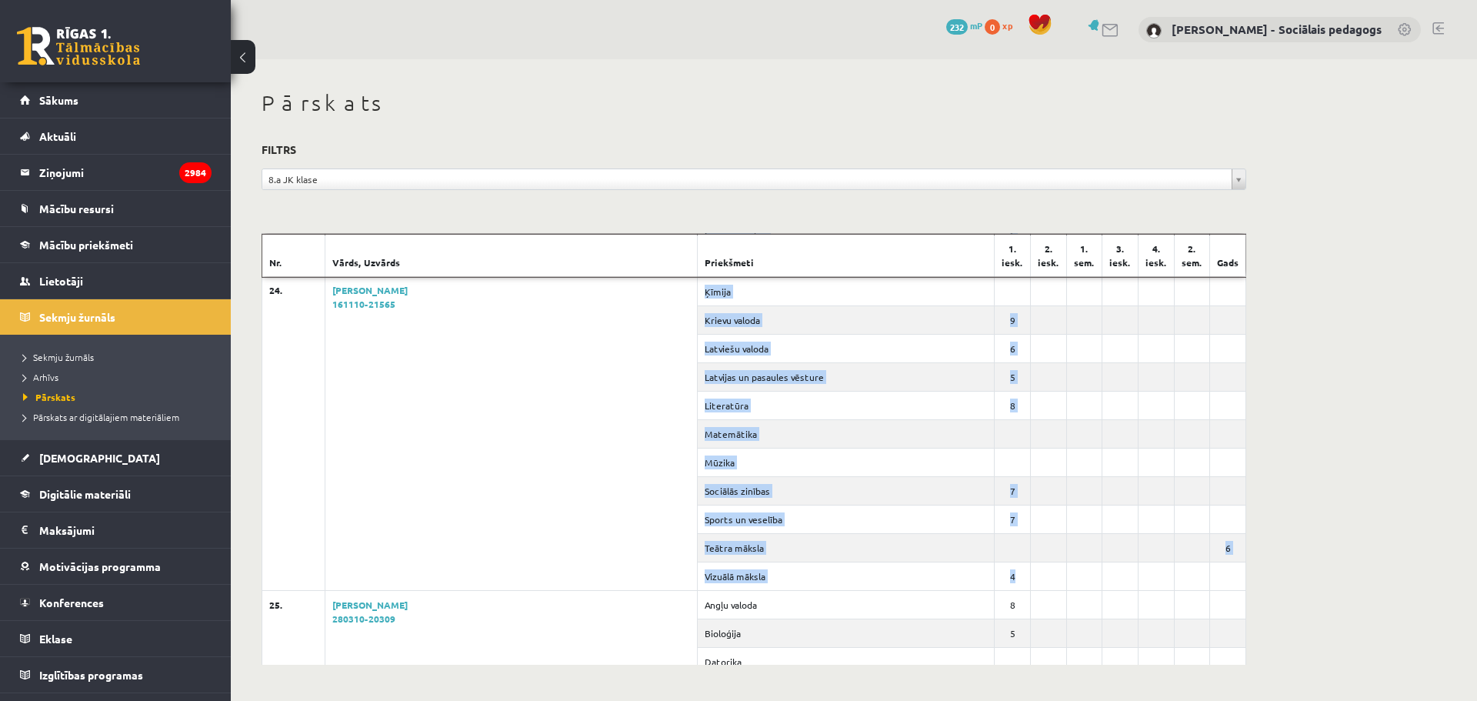
scroll to position [12769, 0]
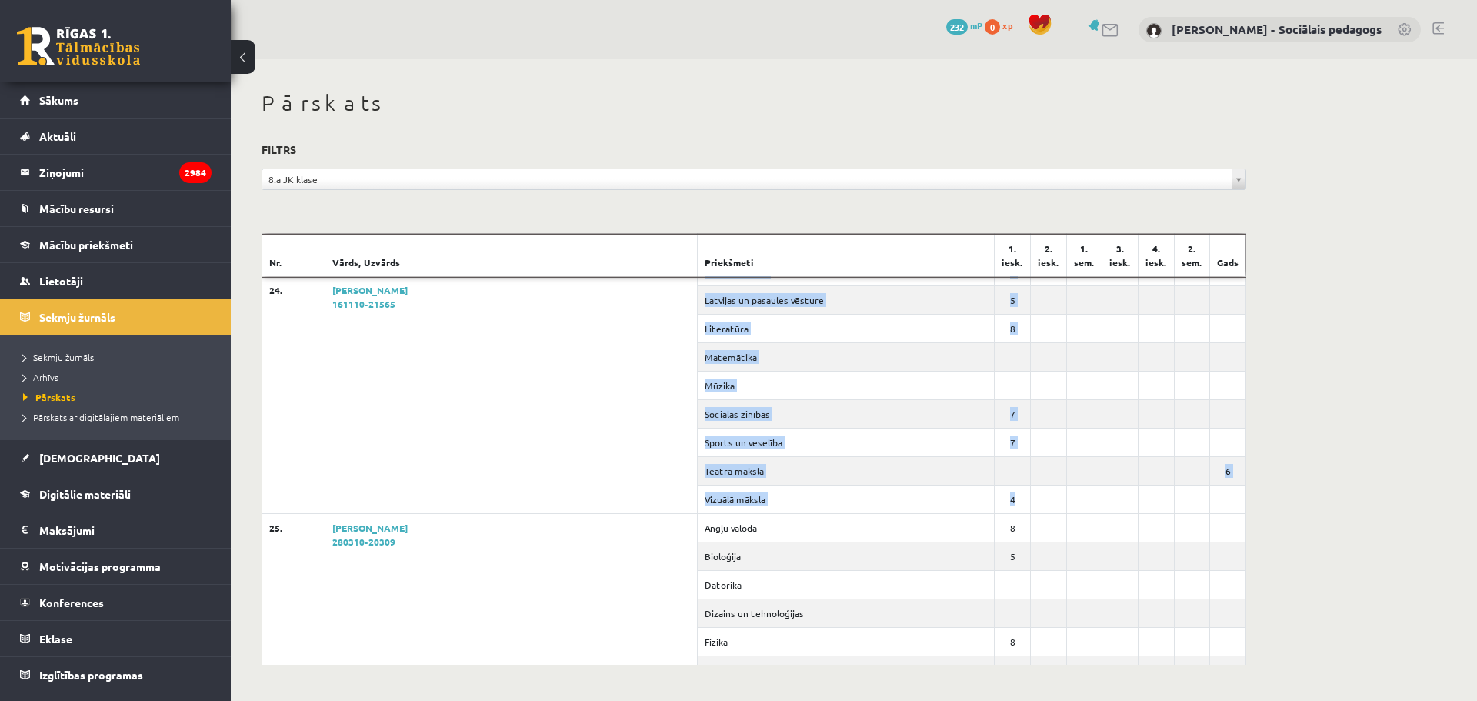
drag, startPoint x: 682, startPoint y: 369, endPoint x: 1117, endPoint y: 495, distance: 453.3
copy tbody "Angļu valoda 7 Bioloģija 8 Datorika 8 Dizains un tehnoloģijas 1 Fizika 7 Ģeogrā…"
